Goal: Information Seeking & Learning: Learn about a topic

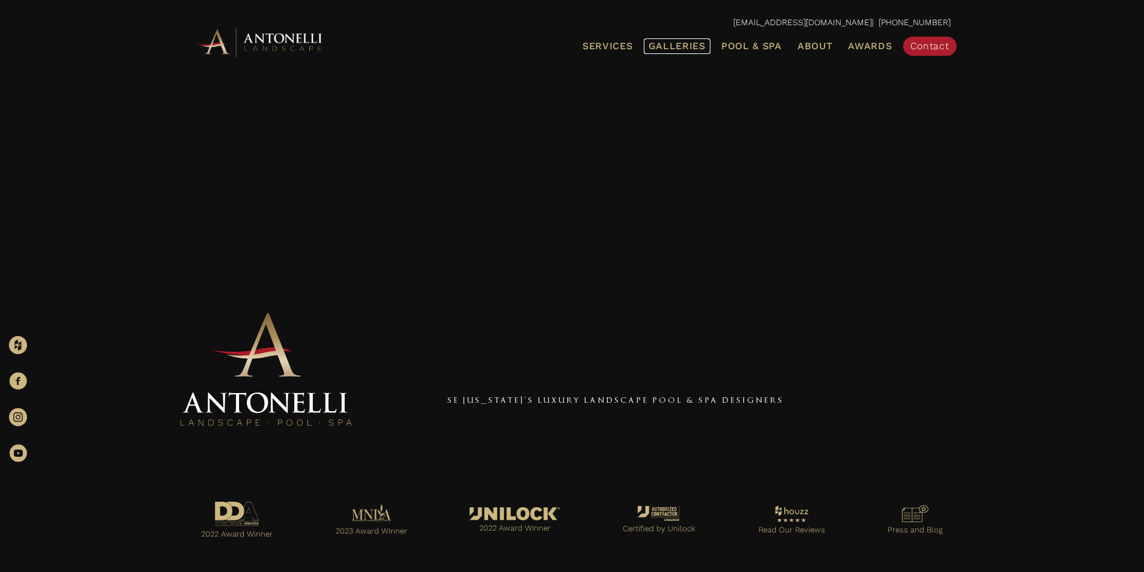
click at [665, 50] on span "Galleries" at bounding box center [677, 45] width 57 height 11
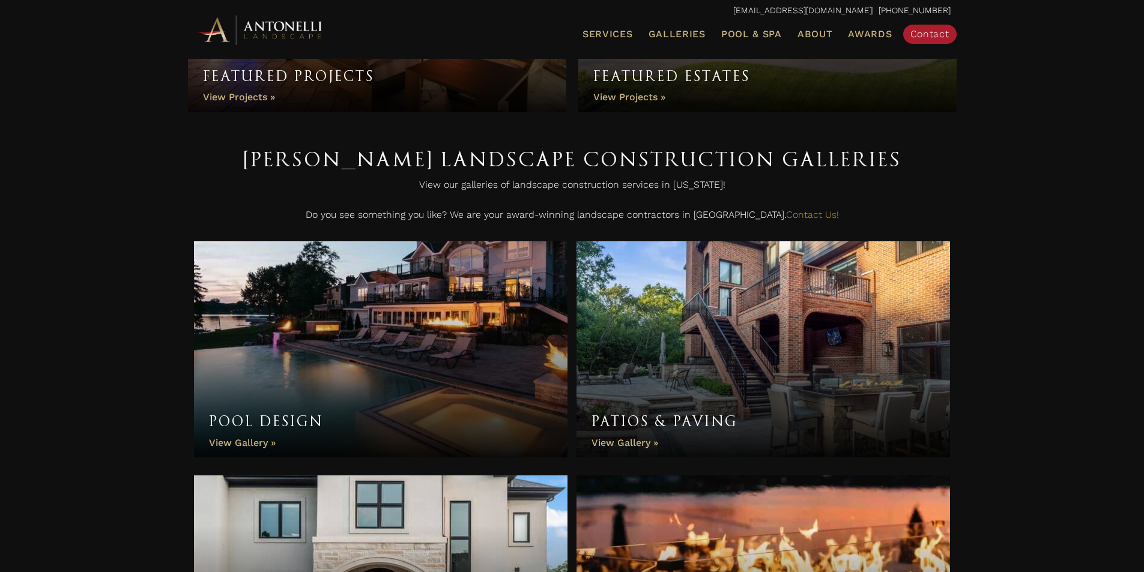
scroll to position [238, 0]
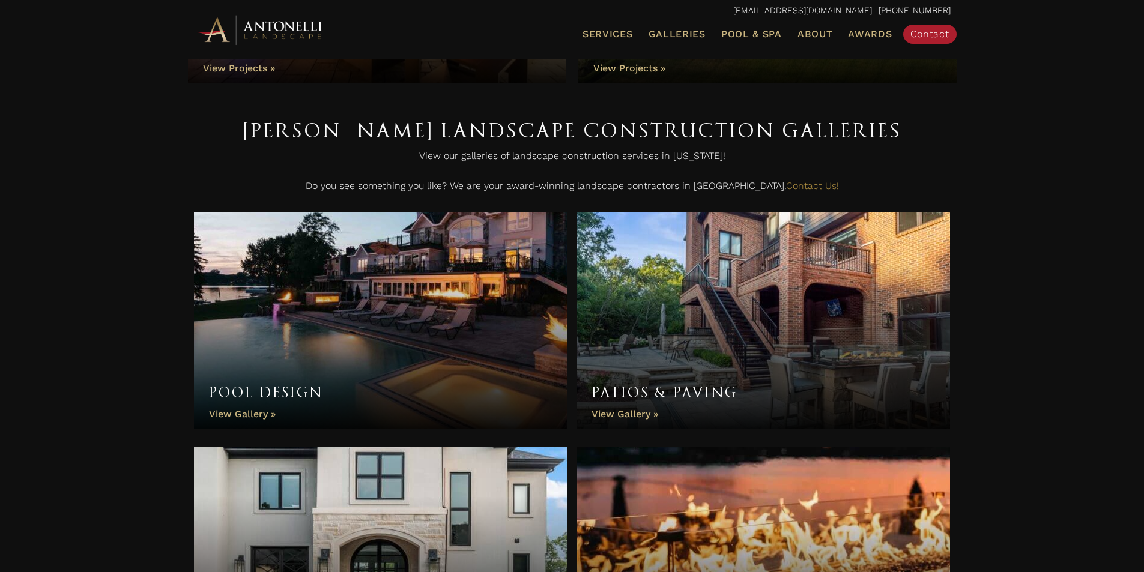
click at [453, 339] on link "Pool Design" at bounding box center [381, 321] width 374 height 216
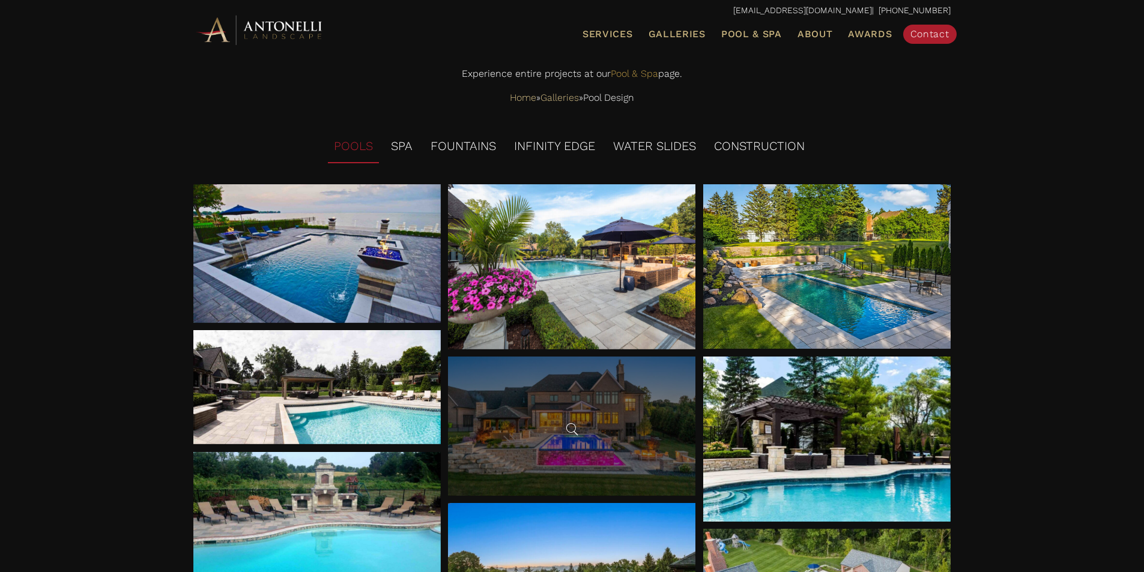
scroll to position [62, 0]
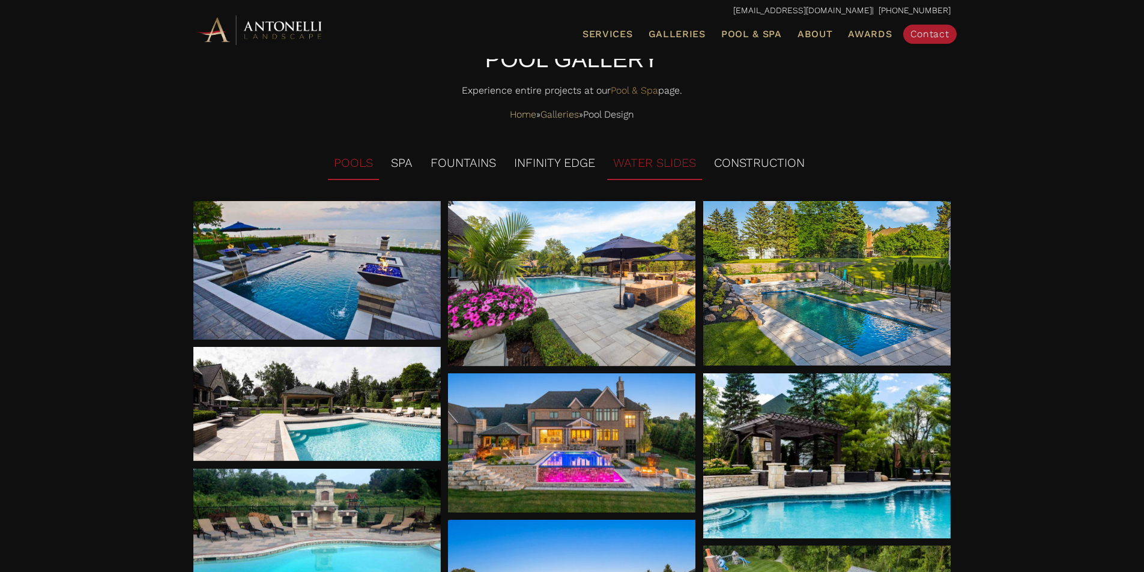
click at [641, 163] on li "WATER SLIDES" at bounding box center [654, 163] width 95 height 33
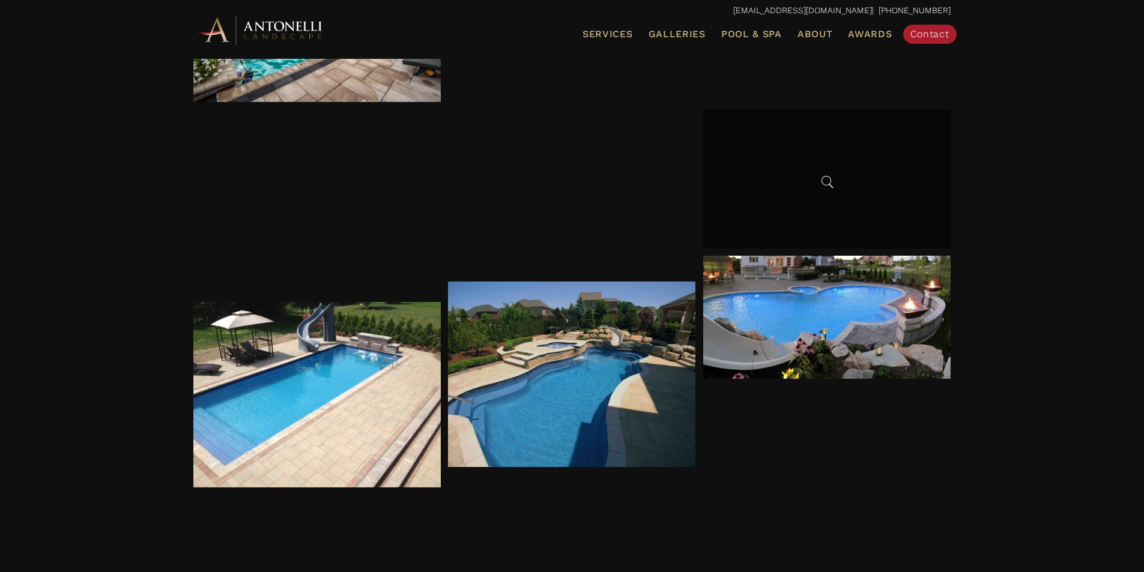
scroll to position [360, 0]
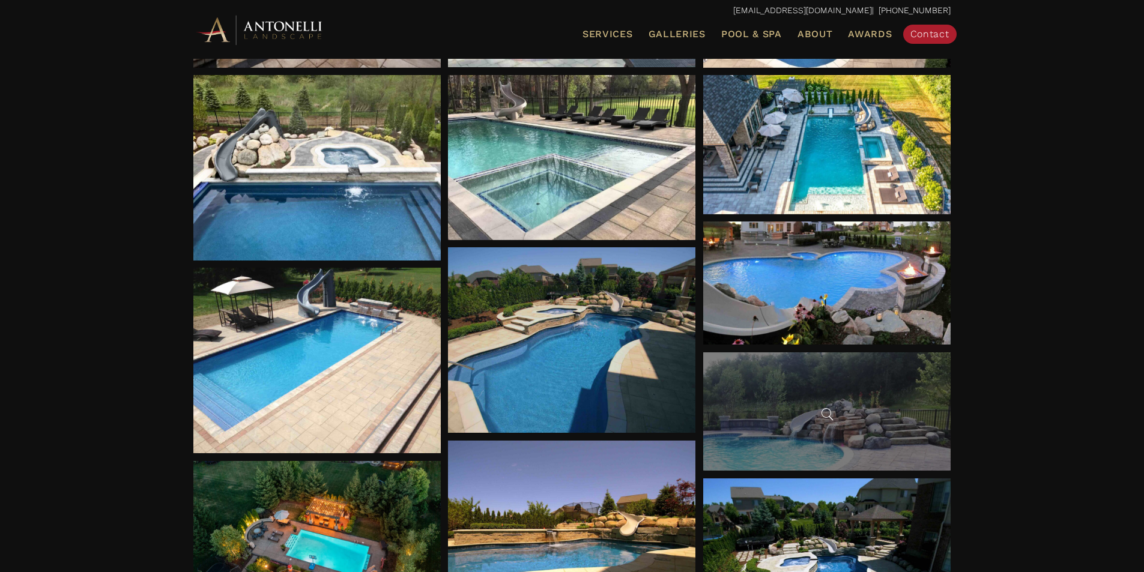
click at [756, 421] on div at bounding box center [826, 412] width 247 height 118
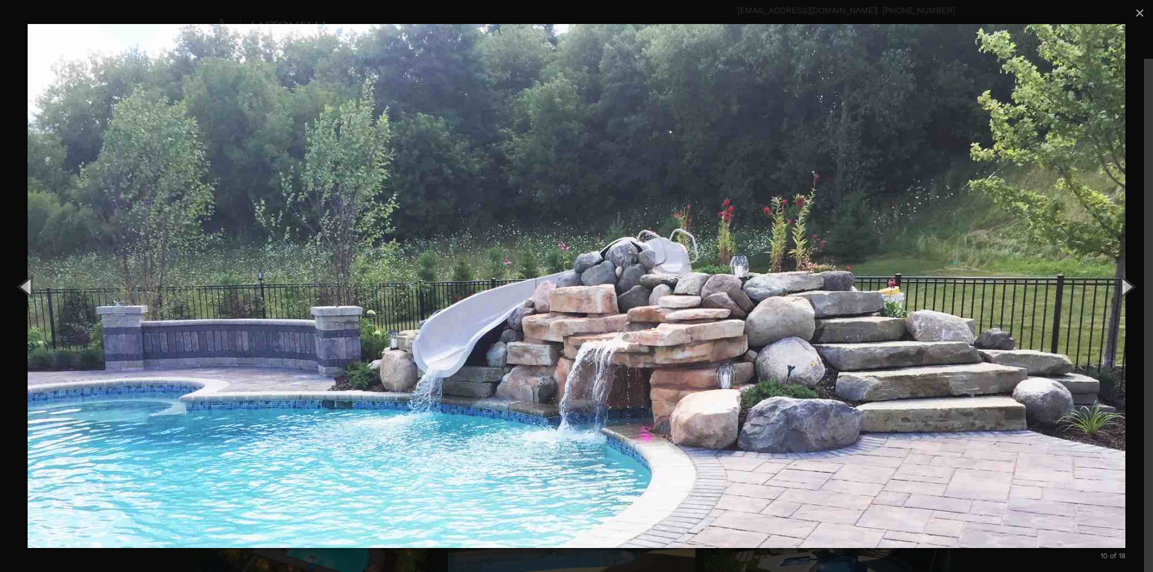
click at [296, 12] on div "carousel" at bounding box center [580, 13] width 1098 height 26
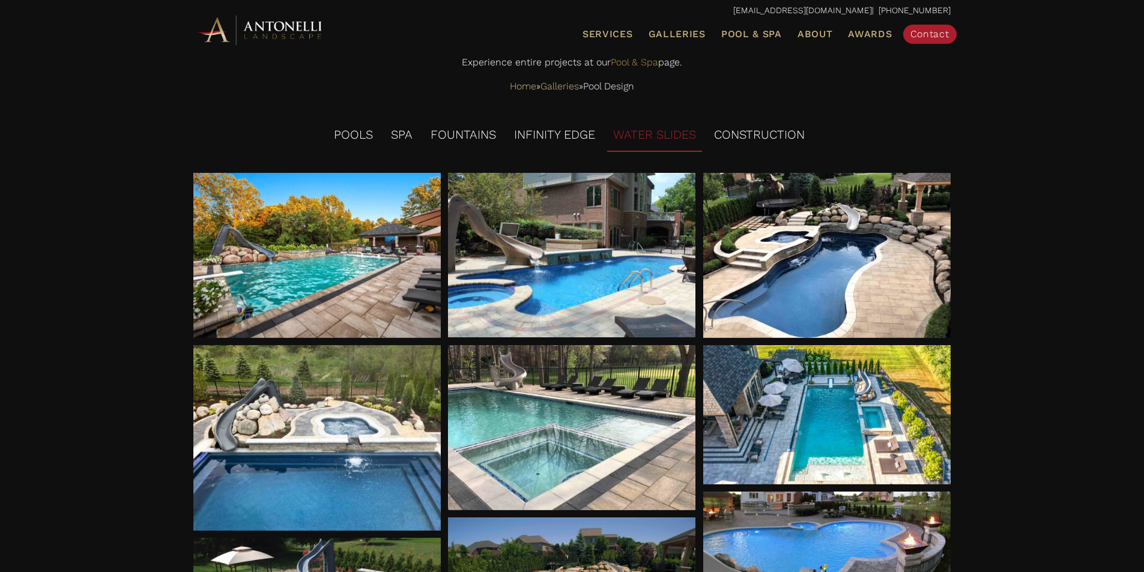
scroll to position [0, 0]
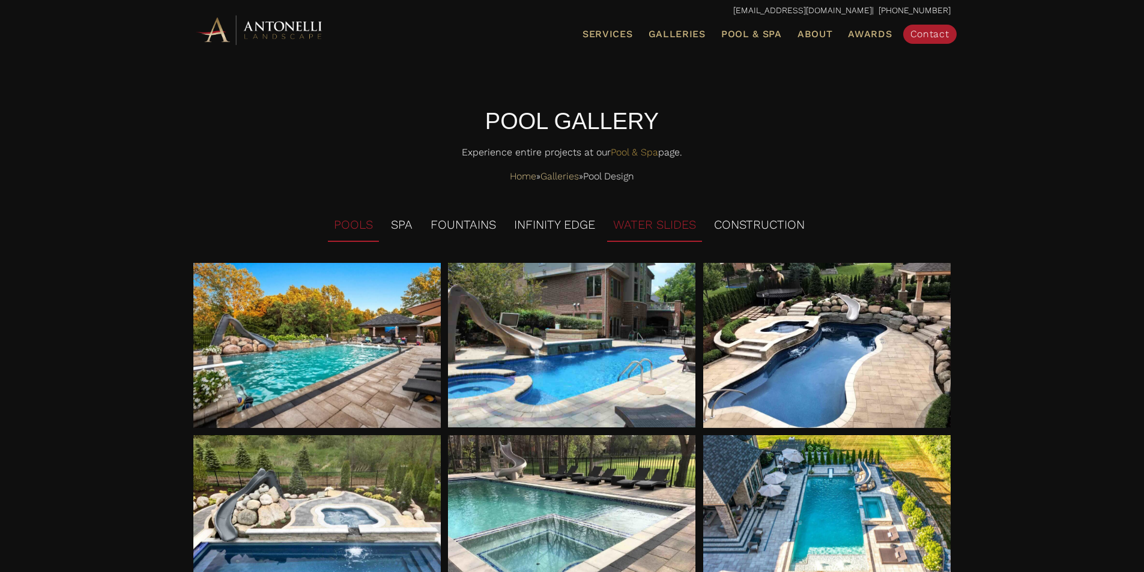
click at [354, 222] on li "POOLS" at bounding box center [353, 225] width 51 height 33
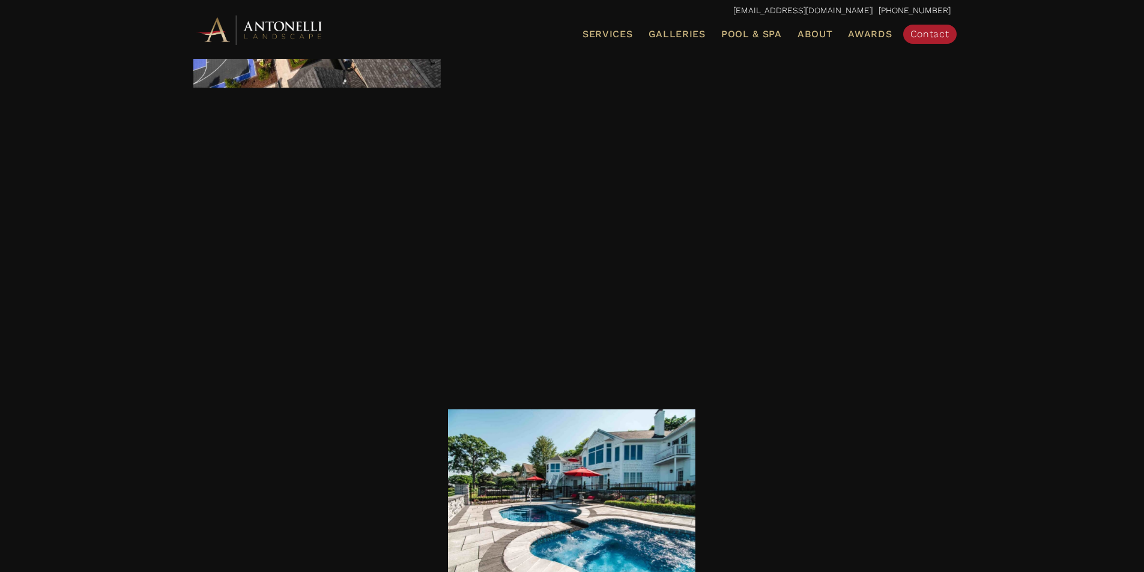
scroll to position [3243, 0]
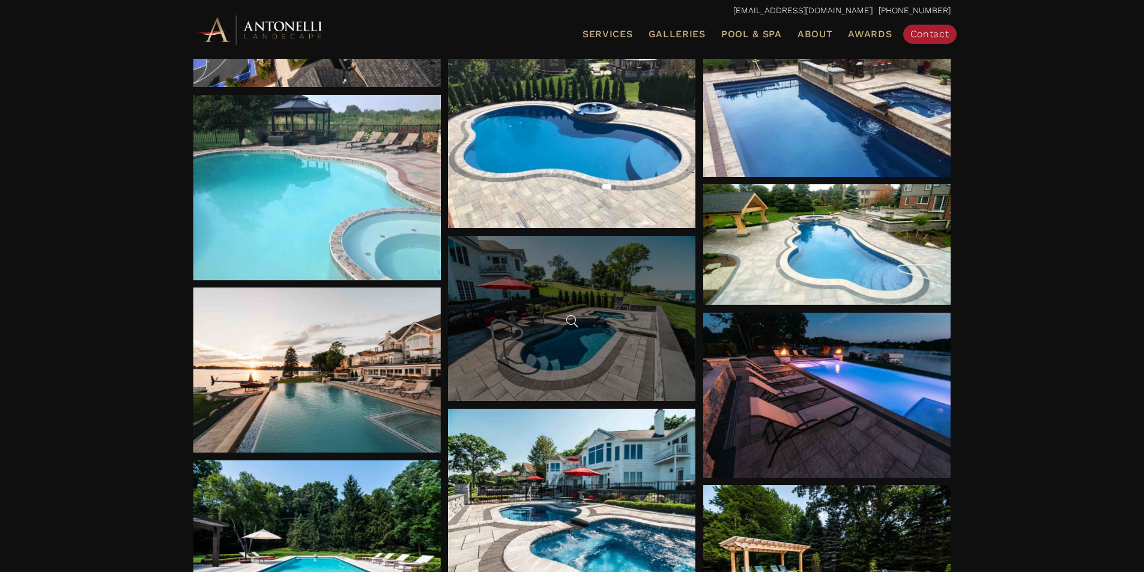
click at [604, 341] on div at bounding box center [571, 318] width 247 height 165
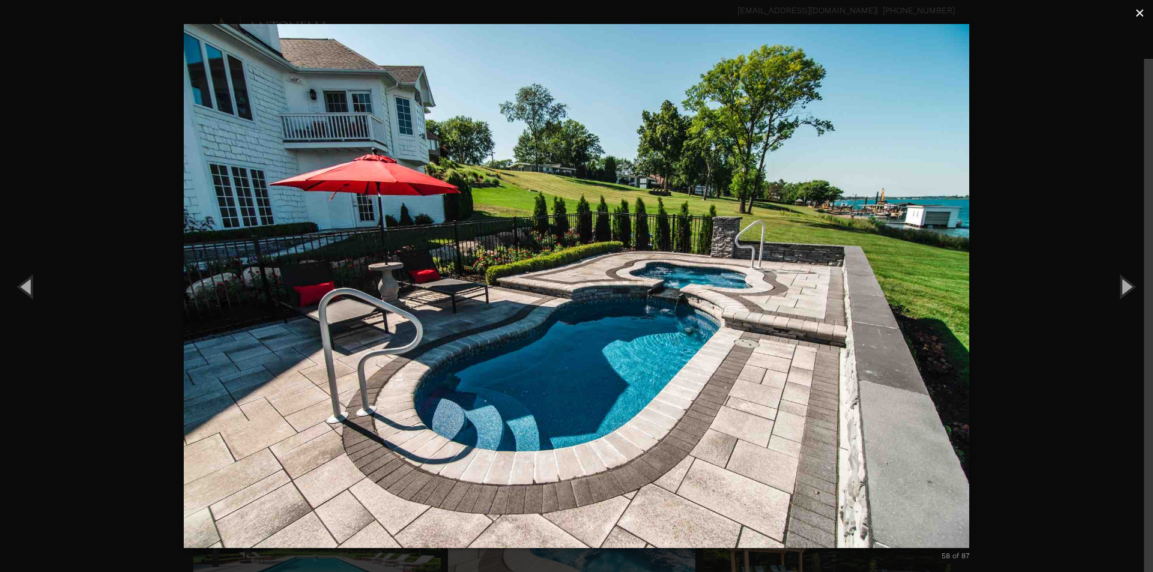
click at [1140, 19] on span "×" at bounding box center [1140, 13] width 10 height 19
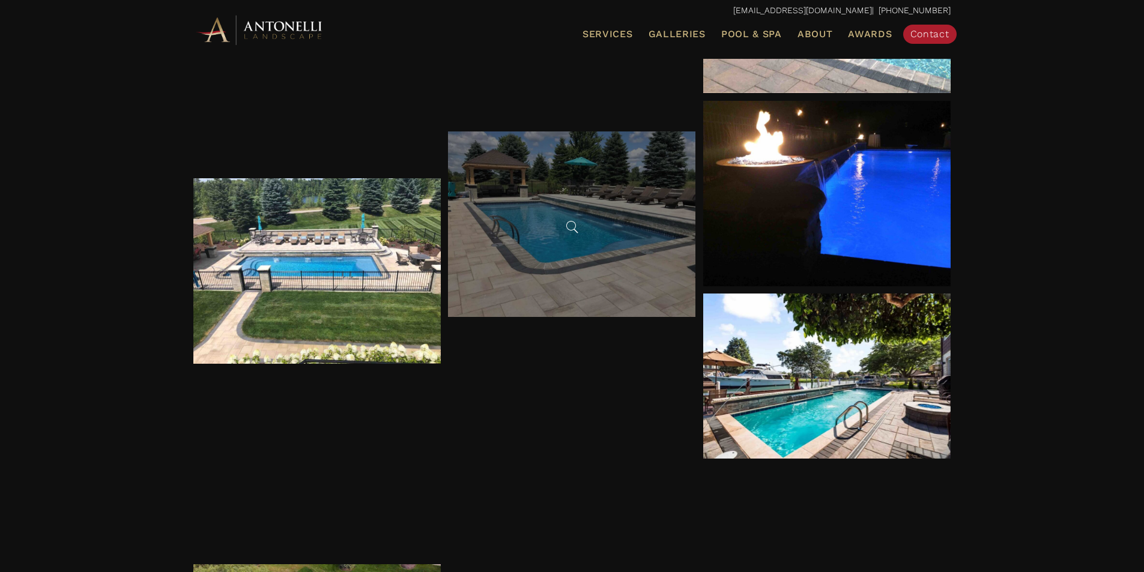
scroll to position [2282, 0]
